Goal: Transaction & Acquisition: Purchase product/service

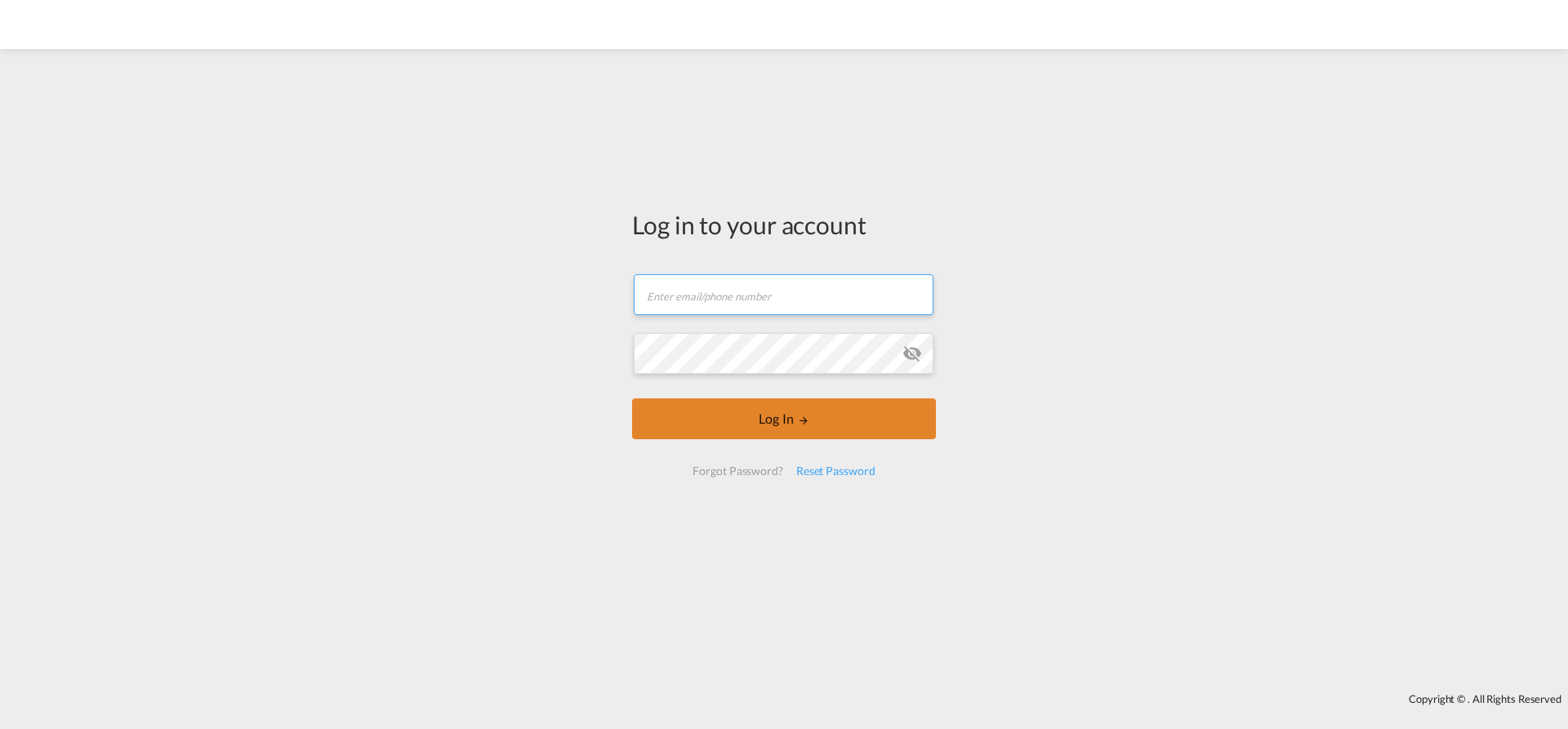
type input "[EMAIL_ADDRESS][PERSON_NAME][DOMAIN_NAME]"
click at [669, 409] on button "Log In" at bounding box center [784, 419] width 304 height 41
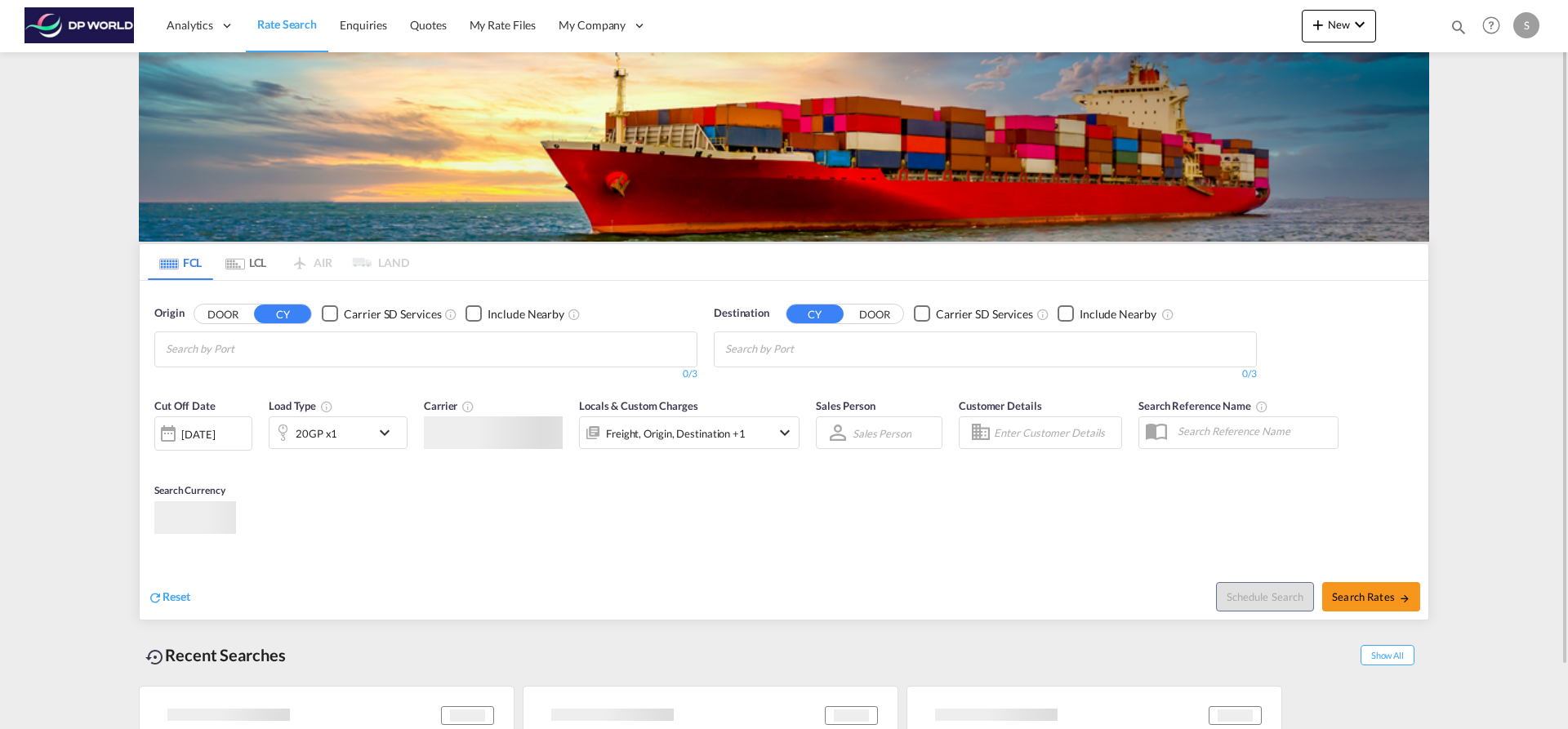
click at [429, 349] on md-chips at bounding box center [425, 349] width 541 height 34
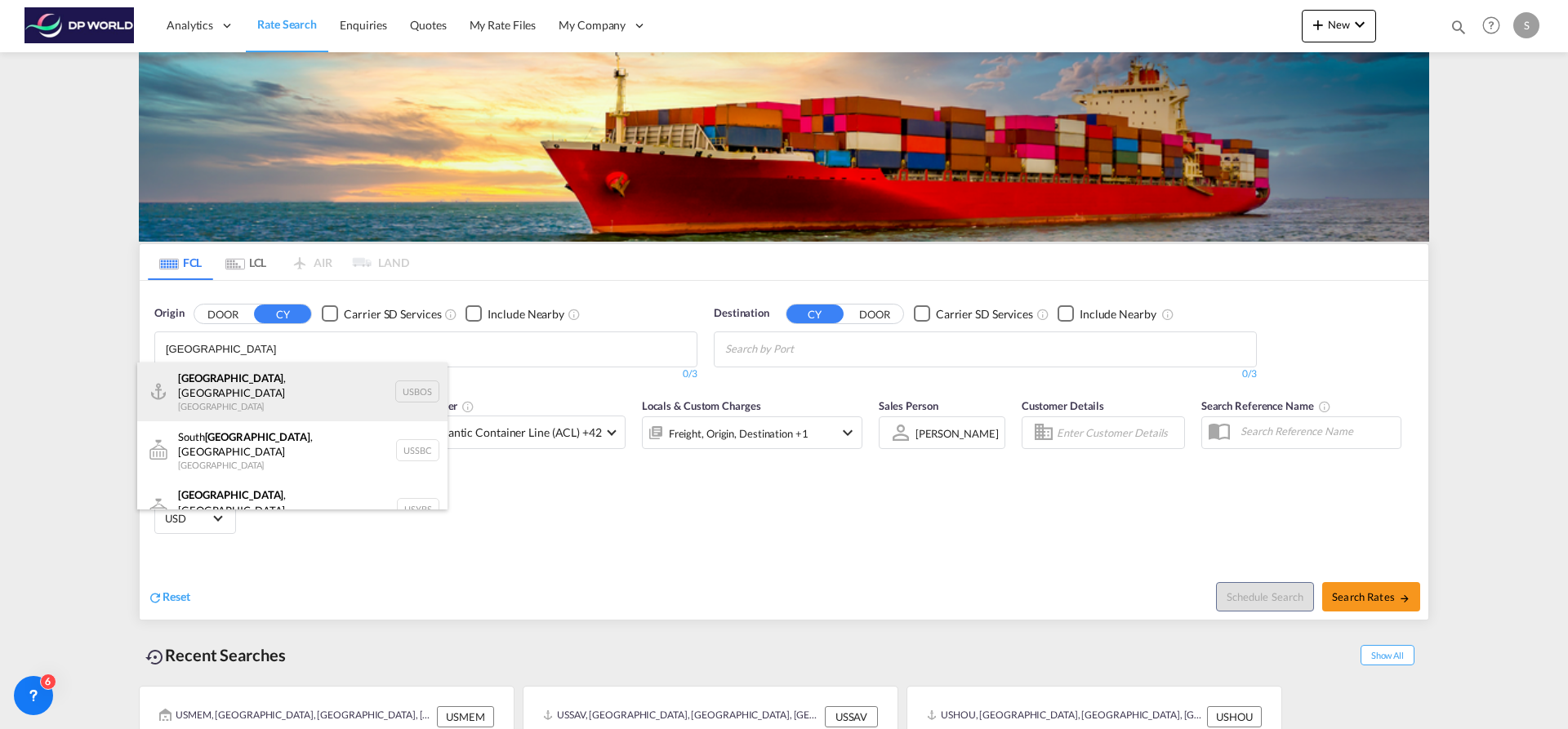
type input "[GEOGRAPHIC_DATA]"
click at [321, 389] on div "[GEOGRAPHIC_DATA] , [GEOGRAPHIC_DATA] [GEOGRAPHIC_DATA] USBOS" at bounding box center [293, 392] width 310 height 59
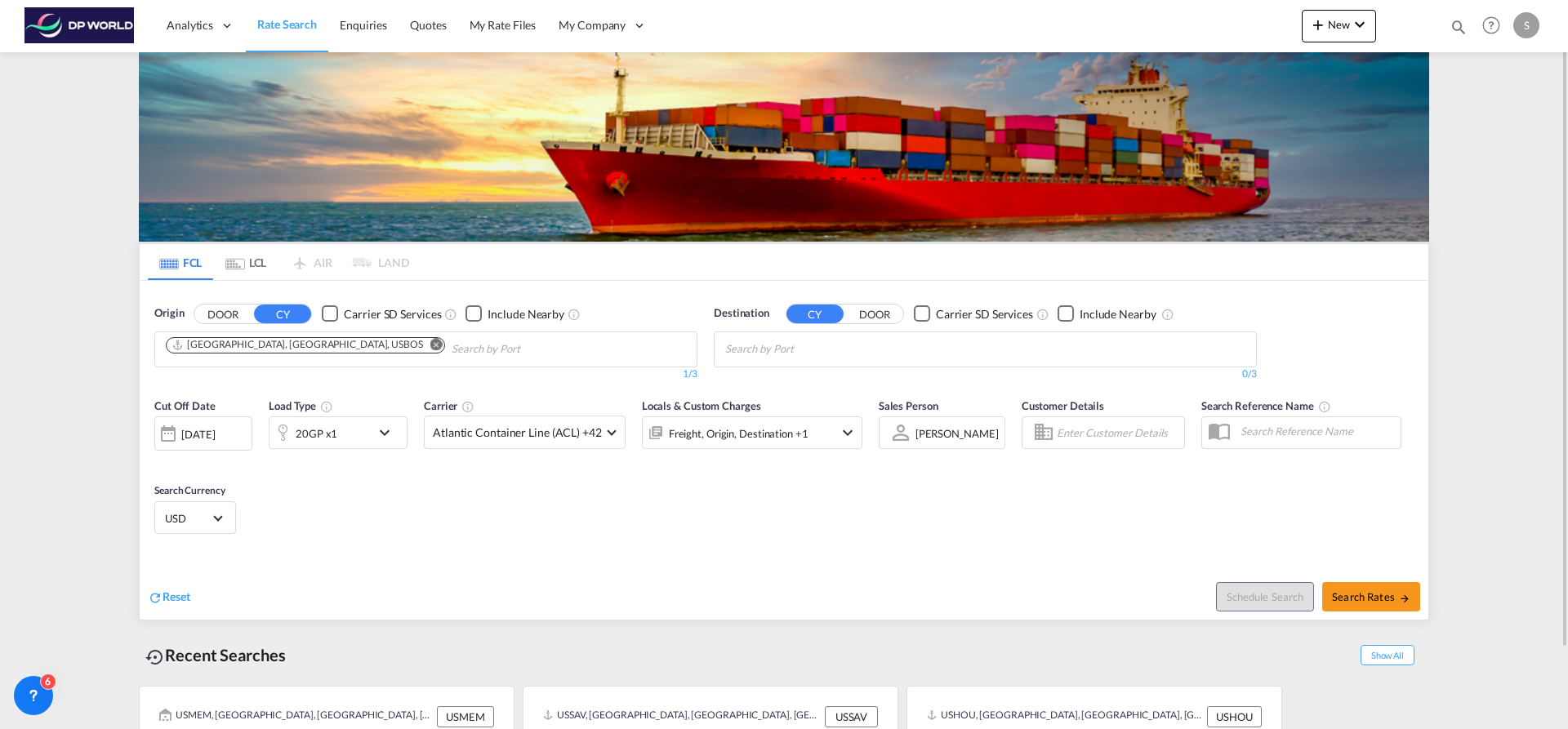
click at [832, 351] on body "Analytics Dashboard Rate Search Enquiries Quotes My Rate Files My Company" at bounding box center [784, 364] width 1568 height 729
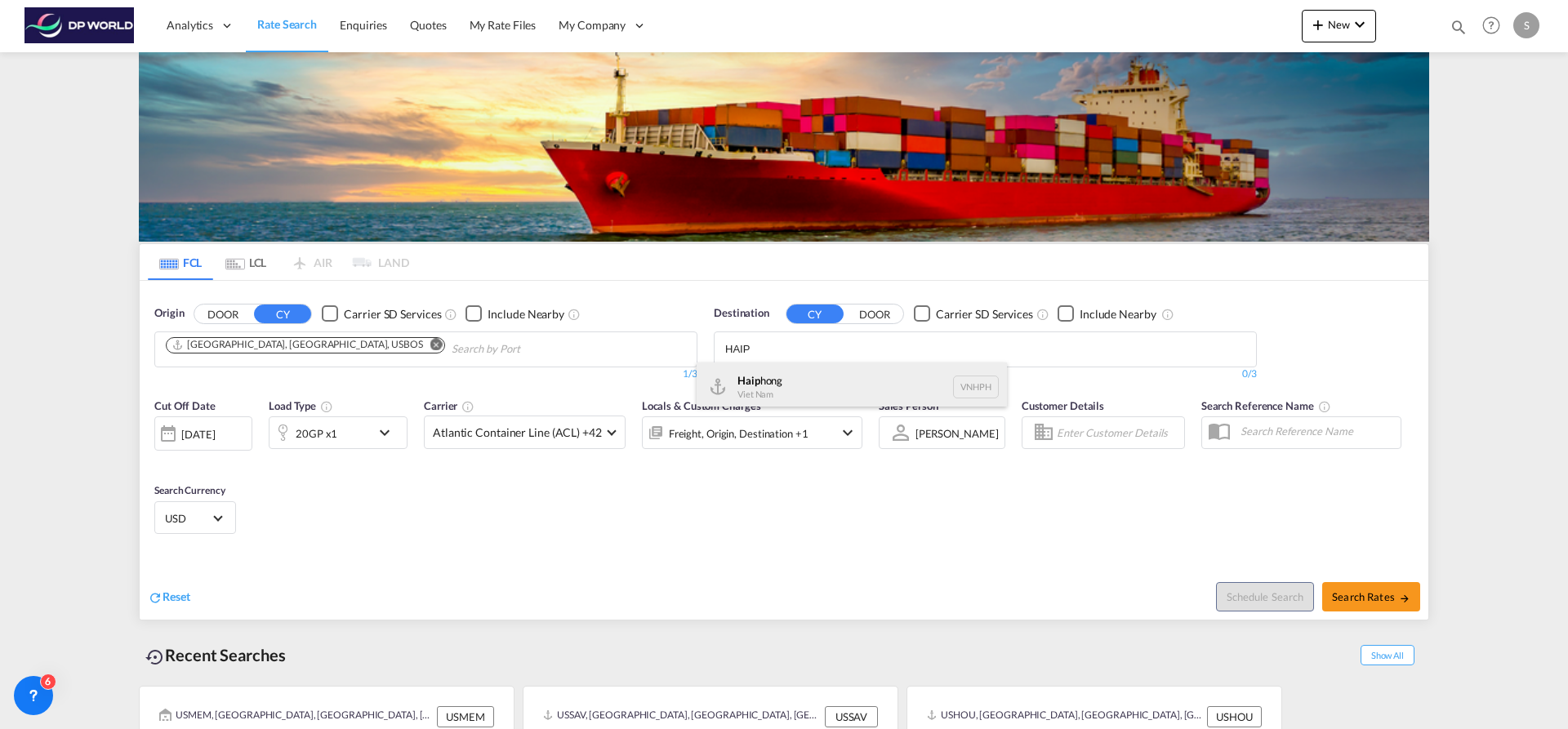
type input "HAIP"
click at [812, 379] on div "Haip hong Viet Nam VNHPH" at bounding box center [852, 387] width 310 height 49
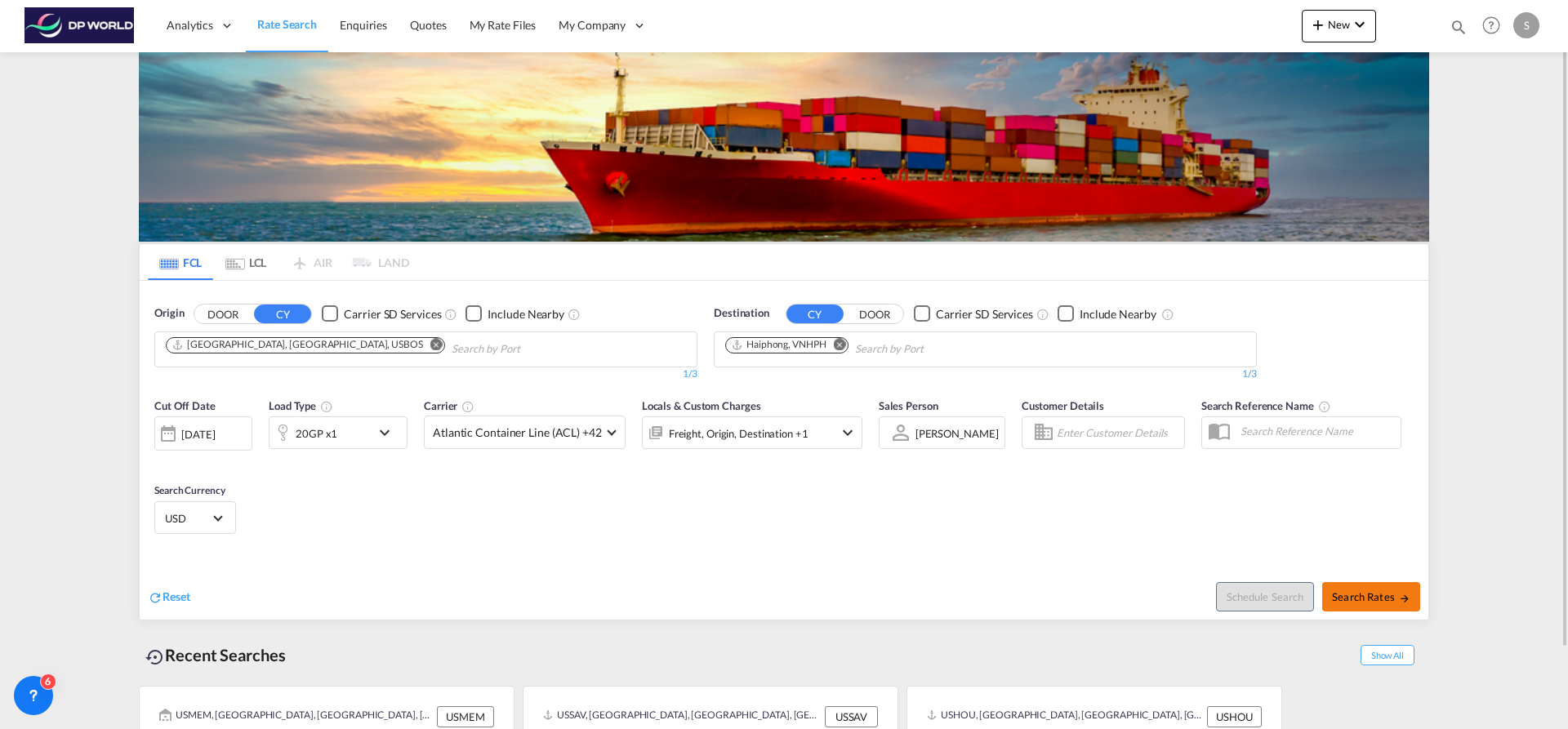
click at [1362, 603] on button "Search Rates" at bounding box center [1371, 596] width 98 height 29
type input "USBOS to VNHPH / [DATE]"
